Goal: Information Seeking & Learning: Learn about a topic

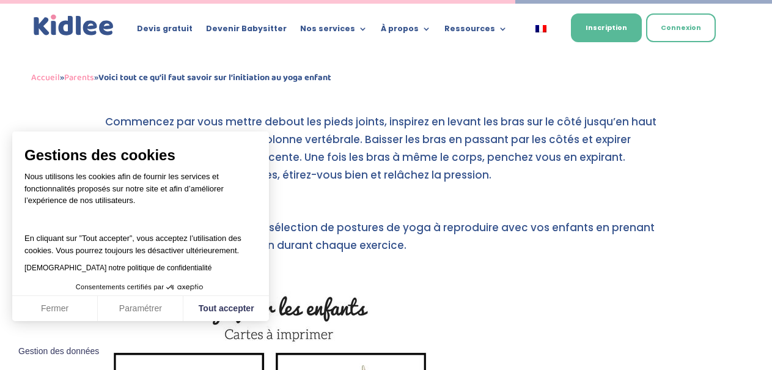
scroll to position [2889, 0]
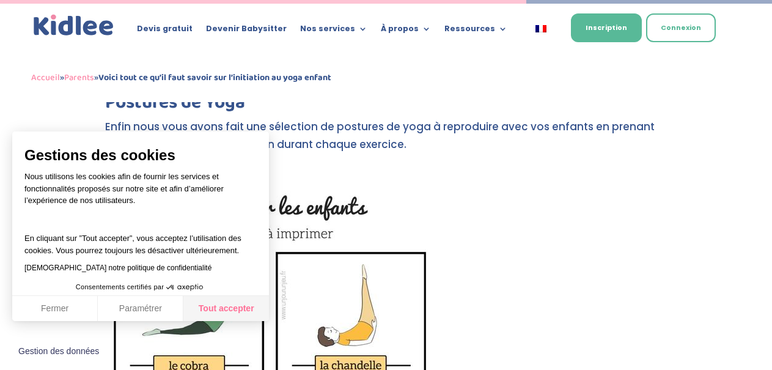
click at [242, 311] on button "Tout accepter" at bounding box center [226, 309] width 86 height 26
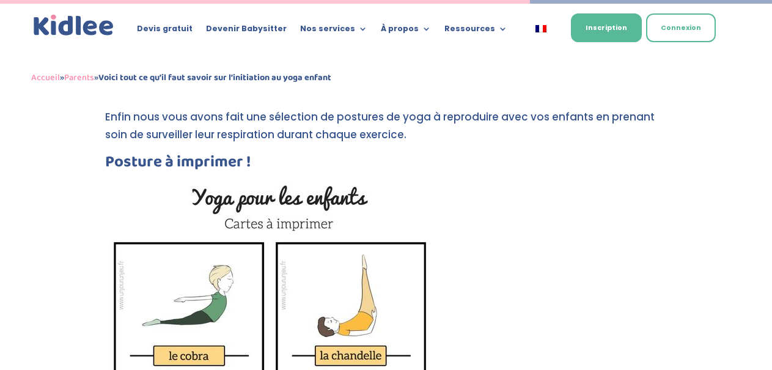
scroll to position [2919, 0]
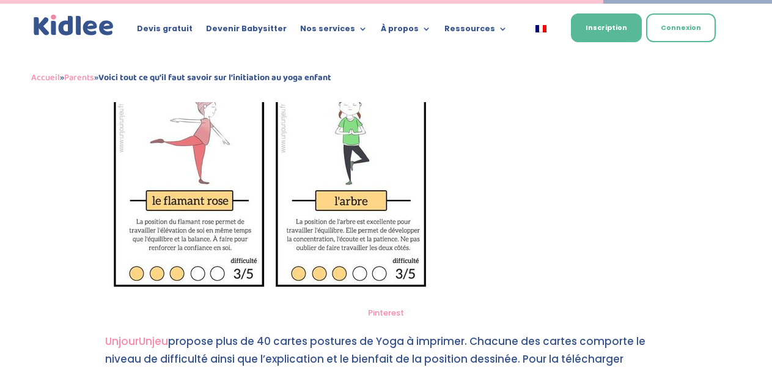
scroll to position [3313, 0]
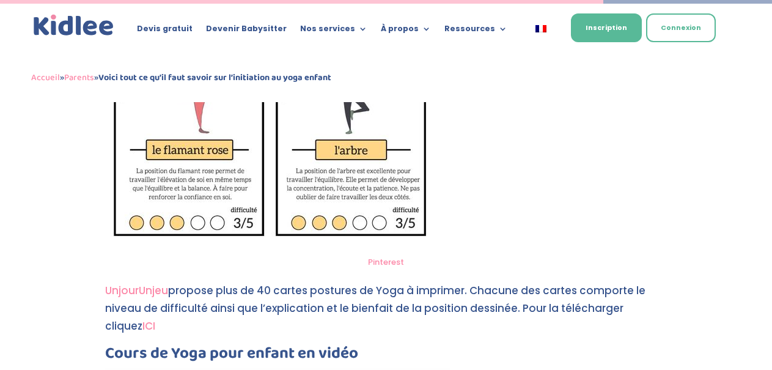
click at [142, 323] on link "ICI" at bounding box center [148, 326] width 13 height 15
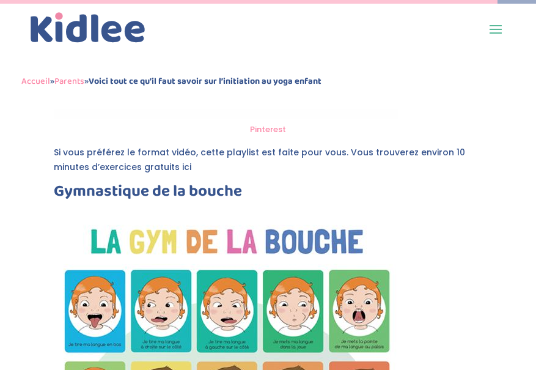
scroll to position [3724, 0]
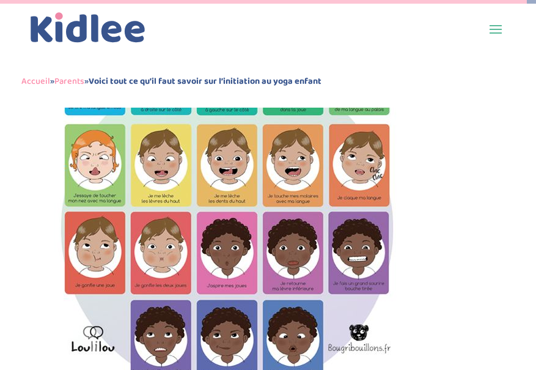
scroll to position [4108, 0]
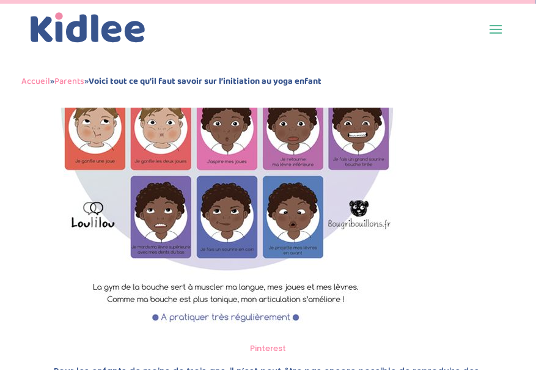
click at [319, 184] on img at bounding box center [226, 90] width 345 height 493
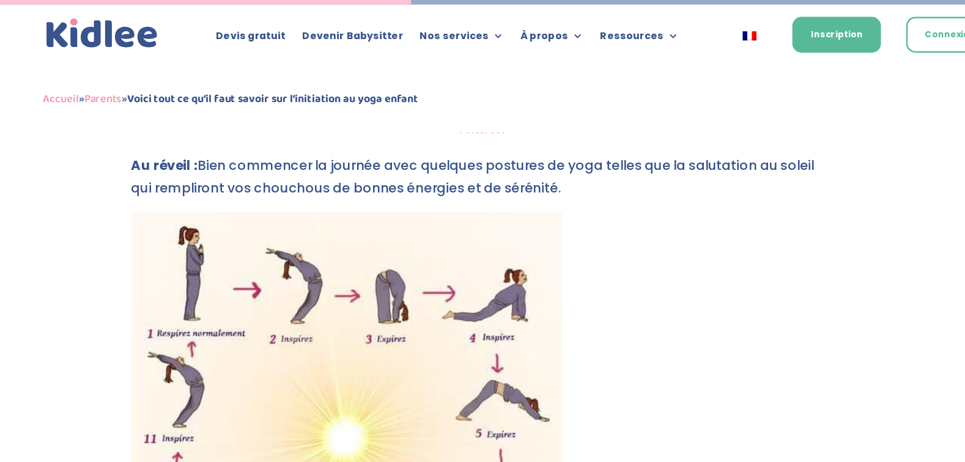
scroll to position [1807, 0]
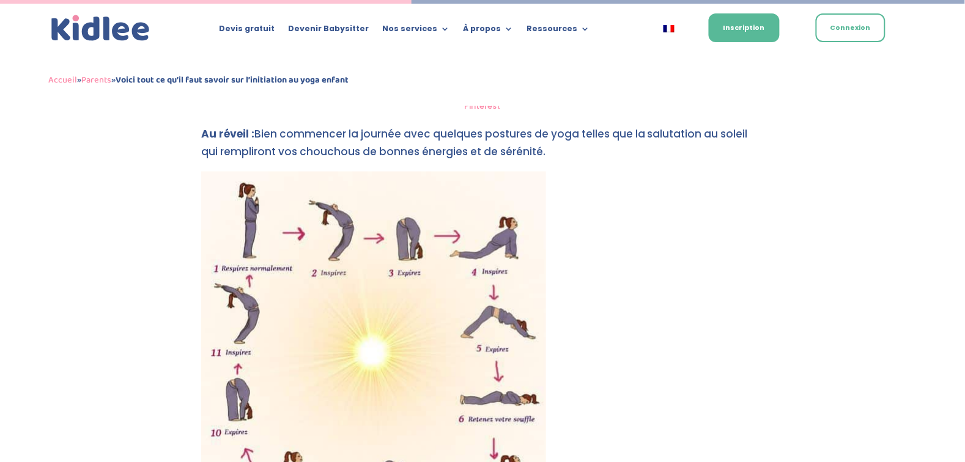
drag, startPoint x: 759, startPoint y: 2, endPoint x: 588, endPoint y: 230, distance: 285.2
click at [536, 230] on figure "Pinterest" at bounding box center [482, 355] width 563 height 366
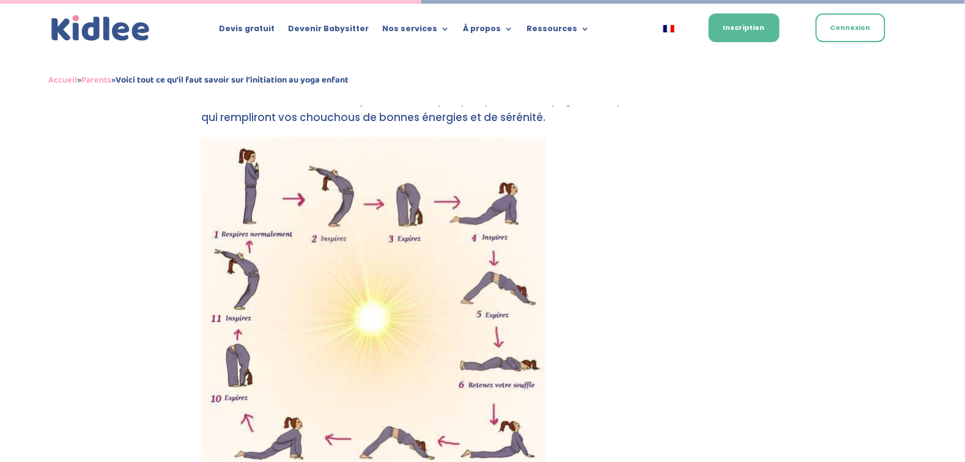
scroll to position [1851, 0]
